Goal: Transaction & Acquisition: Purchase product/service

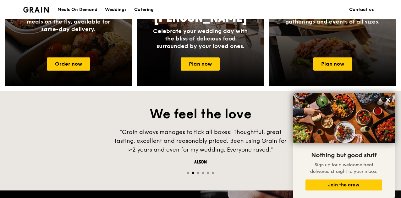
scroll to position [353, 0]
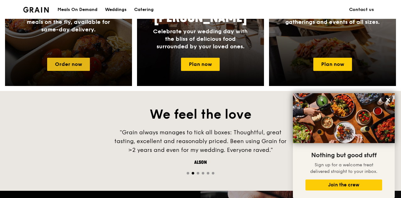
click at [60, 67] on link "Order now" at bounding box center [68, 64] width 43 height 13
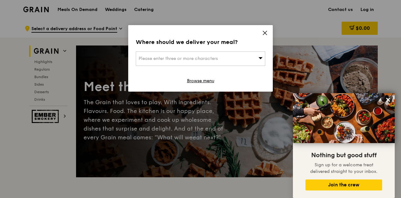
click at [226, 63] on div "Please enter three or more characters" at bounding box center [201, 59] width 130 height 14
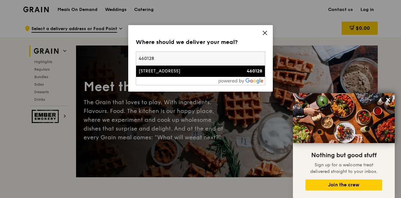
type input "460128"
click at [199, 71] on div "128 Bedok North Street 2" at bounding box center [185, 71] width 93 height 6
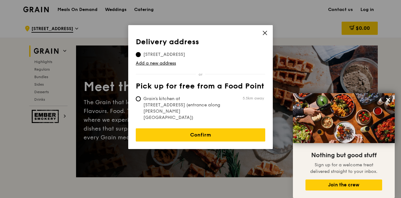
click at [187, 100] on span "Grain's kitchen at [STREET_ADDRESS] (entrance along [PERSON_NAME][GEOGRAPHIC_DA…" at bounding box center [183, 108] width 94 height 25
click at [141, 100] on input "Grain's kitchen at 5 Burn Road #05-01 (entrance along Harrison Road) 5.5km away" at bounding box center [138, 99] width 5 height 5
radio input "true"
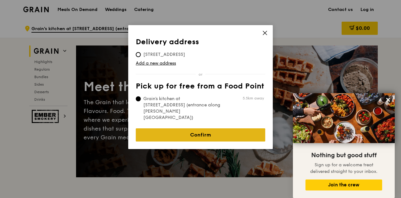
click at [193, 129] on link "Confirm" at bounding box center [201, 135] width 130 height 13
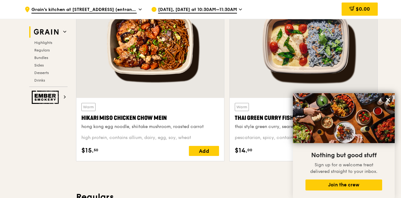
scroll to position [241, 0]
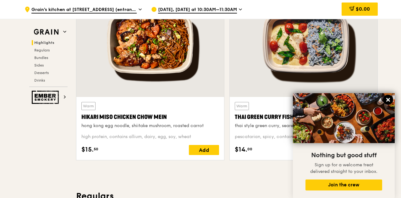
click at [387, 100] on icon at bounding box center [388, 100] width 4 height 4
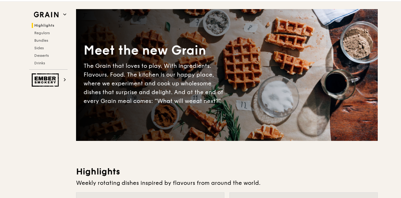
scroll to position [0, 0]
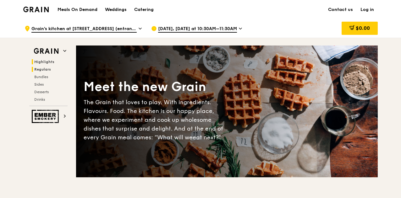
click at [43, 69] on span "Regulars" at bounding box center [42, 69] width 17 height 4
click at [76, 10] on h1 "Meals On Demand" at bounding box center [78, 10] width 40 height 6
click at [42, 98] on span "Drinks" at bounding box center [40, 99] width 12 height 4
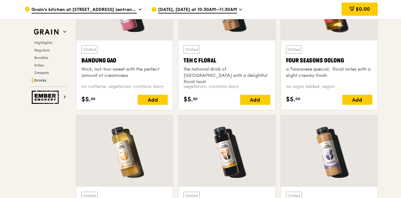
scroll to position [2250, 0]
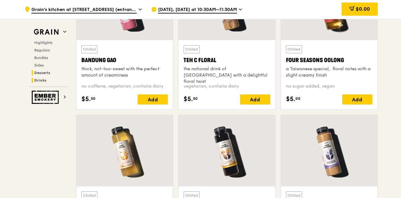
click at [38, 71] on span "Desserts" at bounding box center [42, 73] width 16 height 4
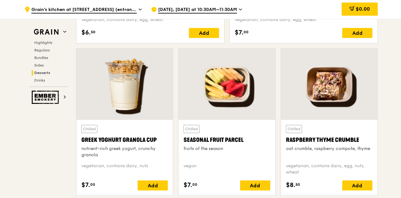
scroll to position [1960, 0]
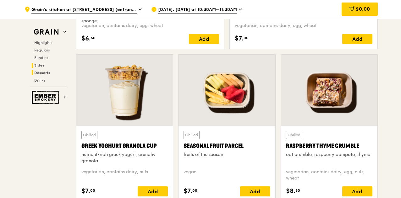
click at [40, 65] on span "Sides" at bounding box center [39, 65] width 10 height 4
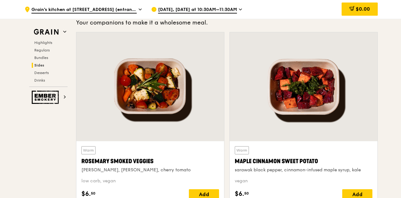
scroll to position [1393, 0]
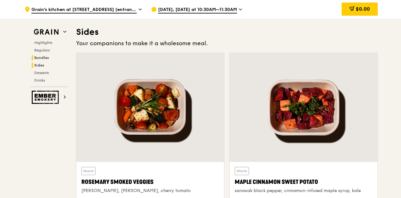
click at [41, 58] on span "Bundles" at bounding box center [41, 58] width 15 height 4
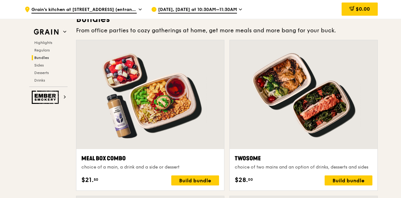
scroll to position [910, 0]
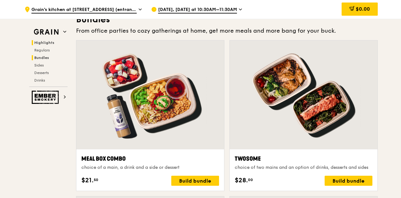
click at [38, 43] on span "Highlights" at bounding box center [44, 43] width 20 height 4
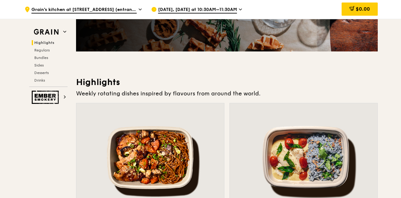
scroll to position [0, 0]
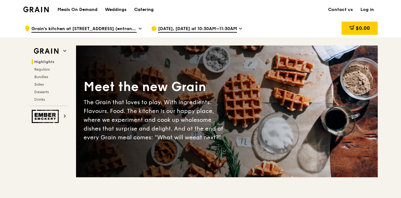
click at [151, 7] on div "Catering" at bounding box center [143, 9] width 19 height 19
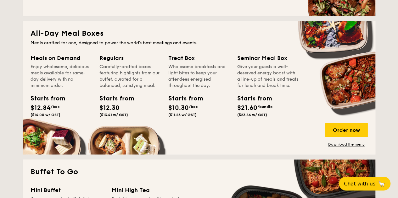
scroll to position [403, 0]
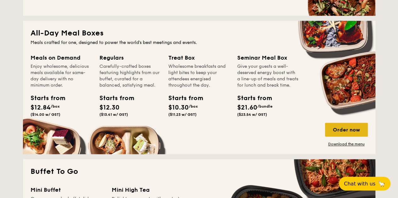
click at [352, 133] on div "Order now" at bounding box center [346, 130] width 43 height 14
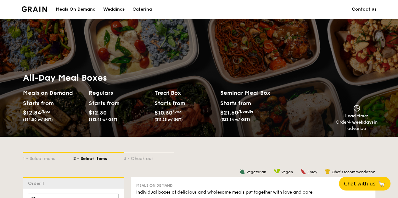
click at [79, 9] on div "Meals On Demand" at bounding box center [76, 9] width 40 height 19
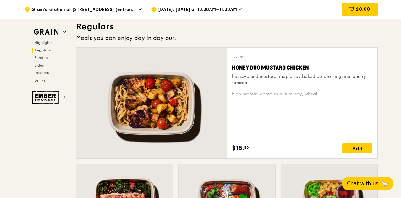
scroll to position [555, 0]
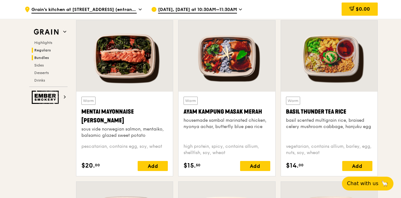
click at [42, 56] on span "Bundles" at bounding box center [41, 58] width 15 height 4
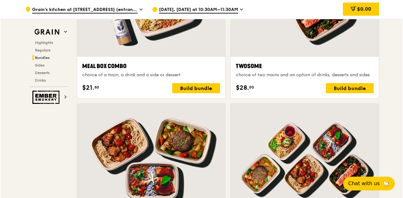
scroll to position [981, 0]
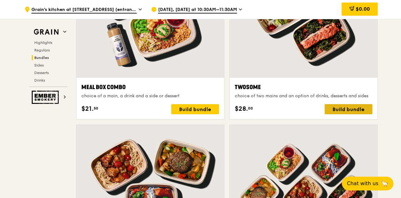
click at [357, 108] on div "Build bundle" at bounding box center [349, 109] width 48 height 10
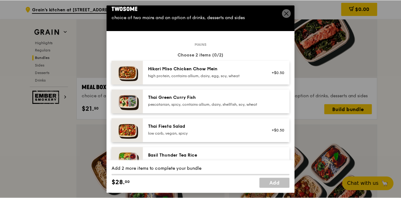
scroll to position [0, 0]
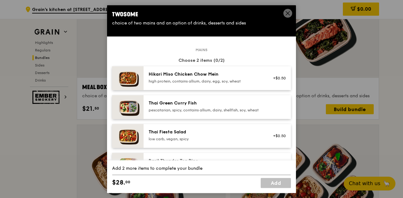
click at [286, 15] on icon at bounding box center [288, 13] width 6 height 6
